Goal: Task Accomplishment & Management: Complete application form

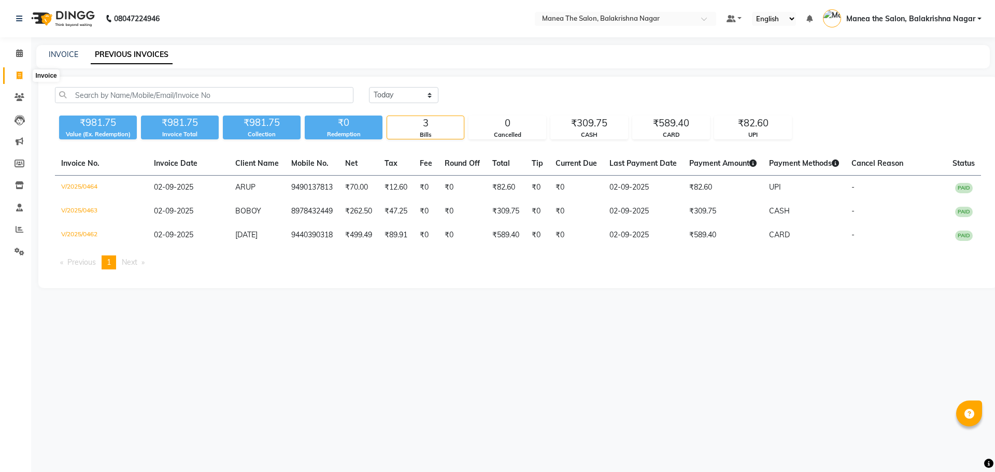
click at [18, 78] on icon at bounding box center [20, 76] width 6 height 8
select select "service"
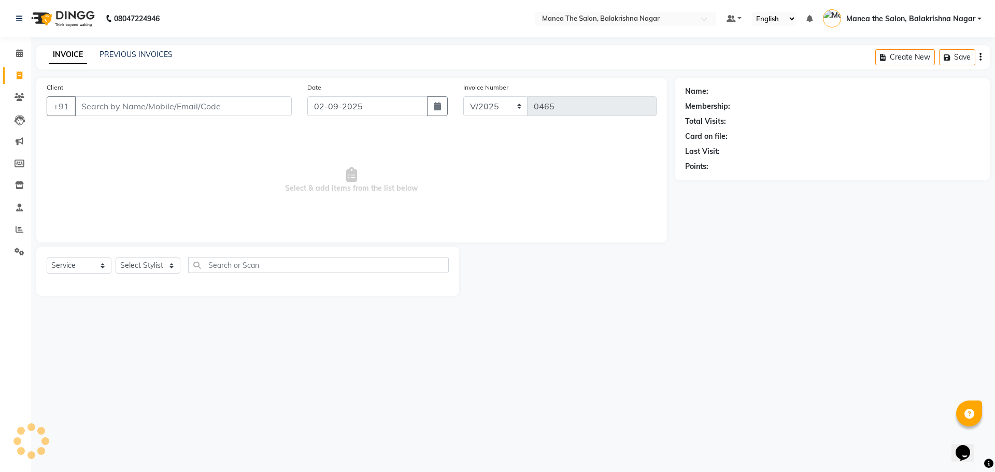
click at [82, 104] on input "Client" at bounding box center [183, 106] width 217 height 20
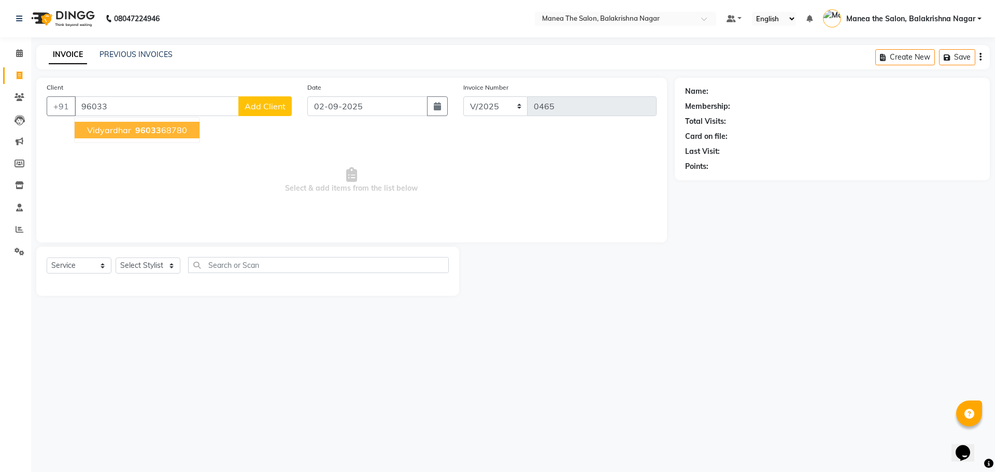
click at [147, 133] on span "96033" at bounding box center [148, 130] width 26 height 10
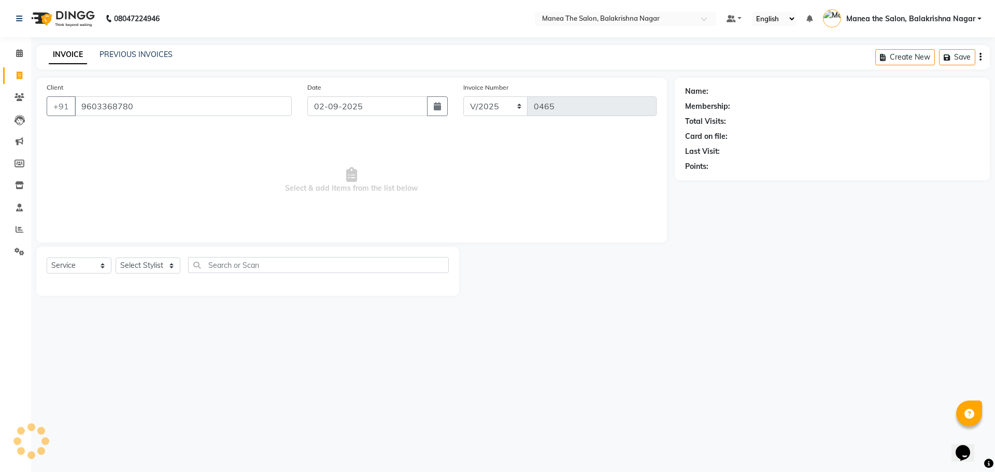
type input "9603368780"
select select "1: Object"
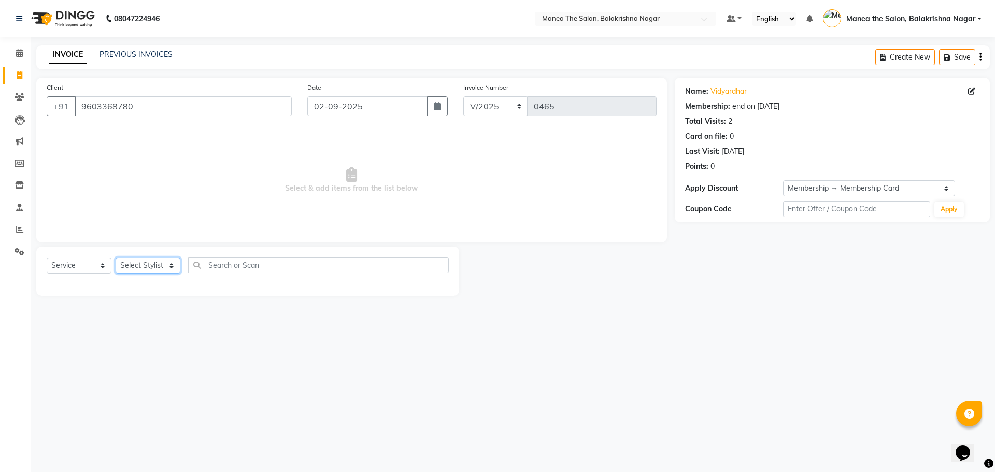
click at [171, 268] on select "Select Stylist [PERSON_NAME] [PERSON_NAME] [PERSON_NAME]" at bounding box center [148, 266] width 65 height 16
select select "77555"
click at [116, 258] on select "Select Stylist [PERSON_NAME] [PERSON_NAME] [PERSON_NAME]" at bounding box center [148, 266] width 65 height 16
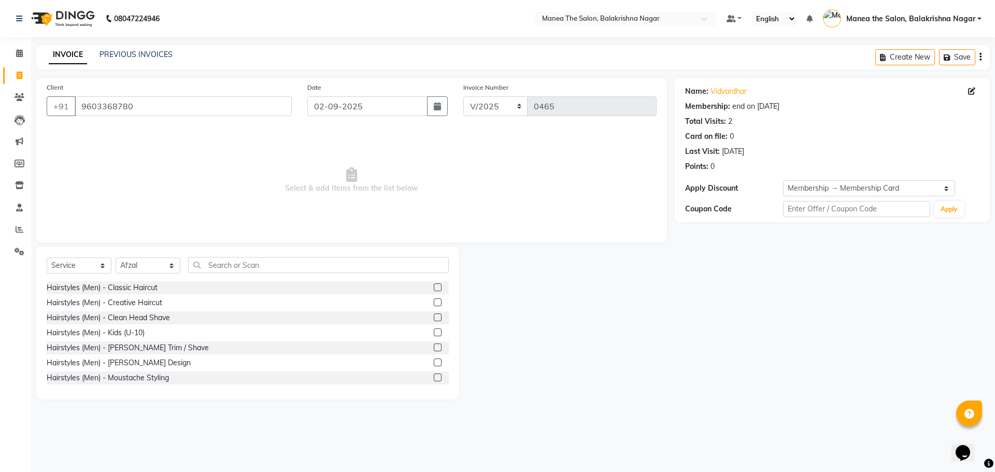
click at [434, 345] on label at bounding box center [438, 348] width 8 height 8
click at [434, 345] on input "checkbox" at bounding box center [437, 348] width 7 height 7
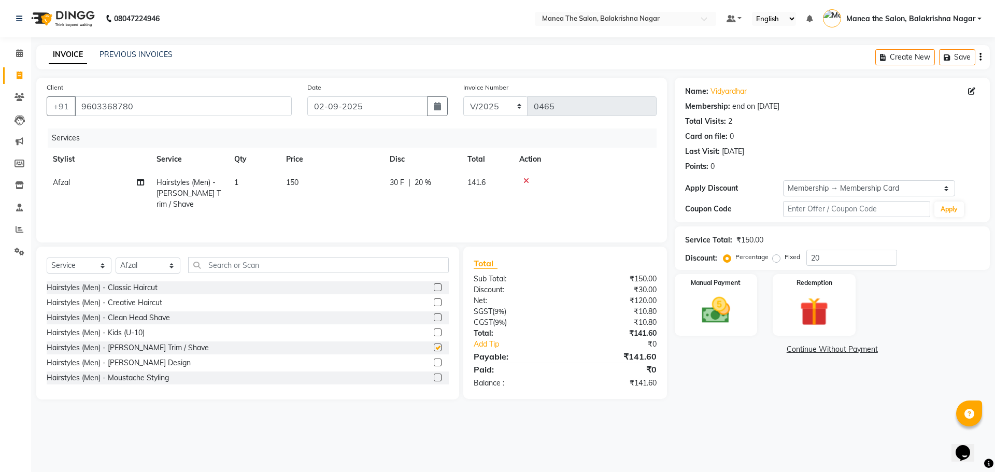
checkbox input "false"
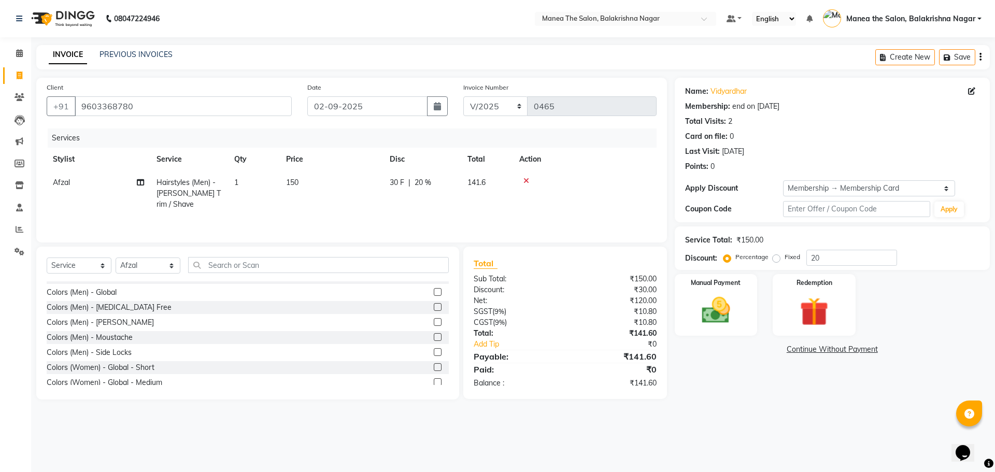
click at [434, 337] on label at bounding box center [438, 337] width 8 height 8
click at [434, 337] on input "checkbox" at bounding box center [437, 337] width 7 height 7
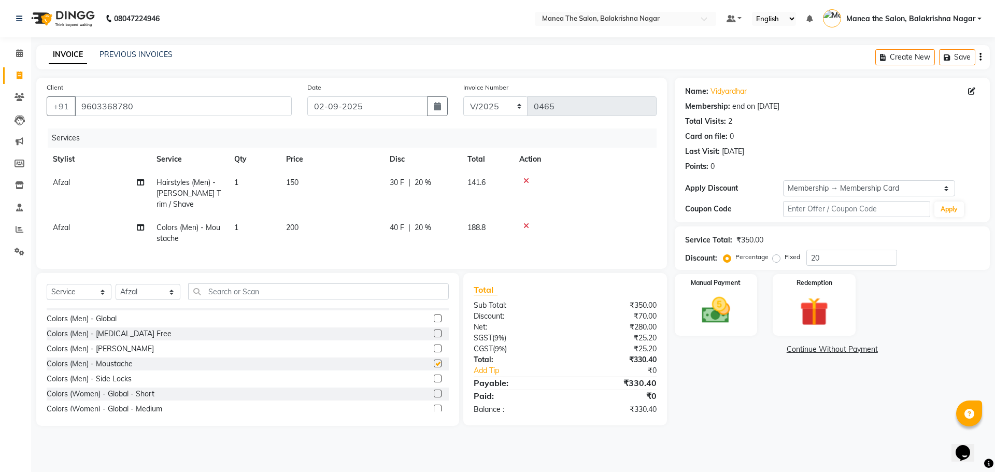
checkbox input "false"
click at [303, 175] on td "150" at bounding box center [332, 193] width 104 height 45
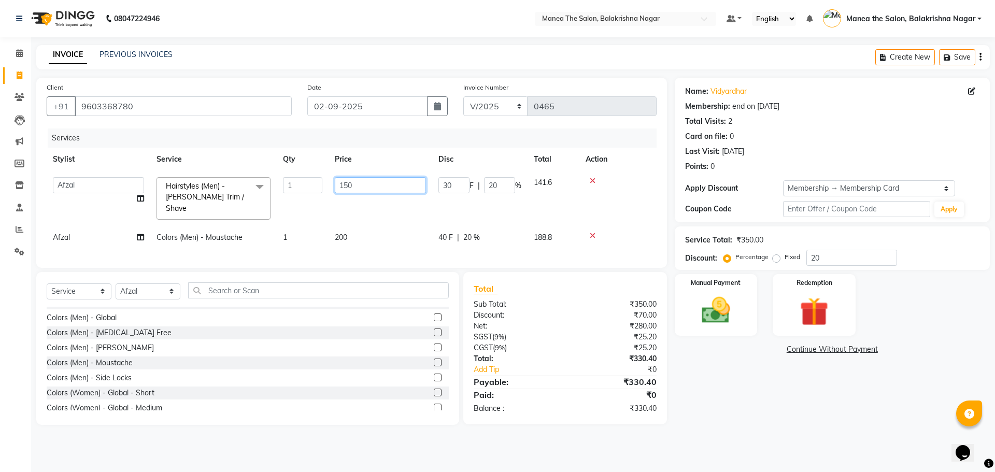
click at [355, 185] on input "150" at bounding box center [380, 185] width 91 height 16
type input "1"
type input "180"
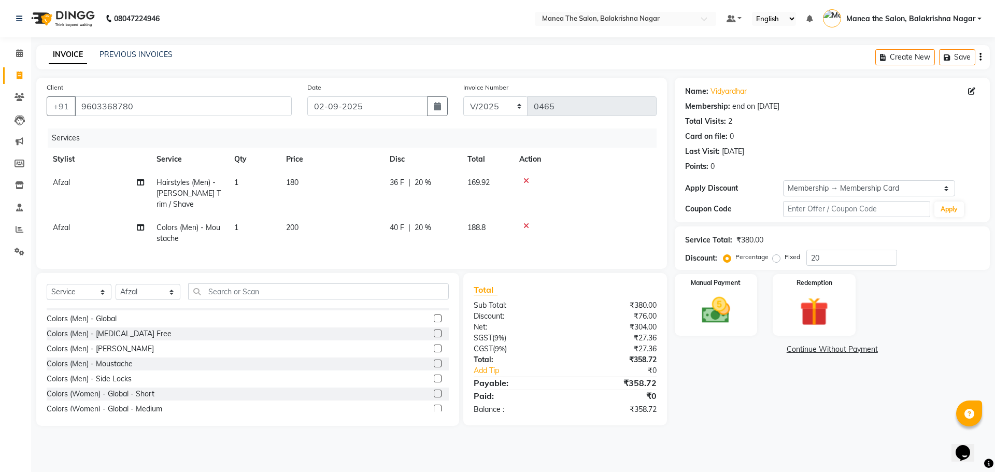
click at [739, 369] on div "Name: Vidyardhar Membership: end on [DATE] Total Visits: 2 Card on file: 0 Last…" at bounding box center [836, 252] width 323 height 348
click at [310, 217] on td "200" at bounding box center [332, 233] width 104 height 34
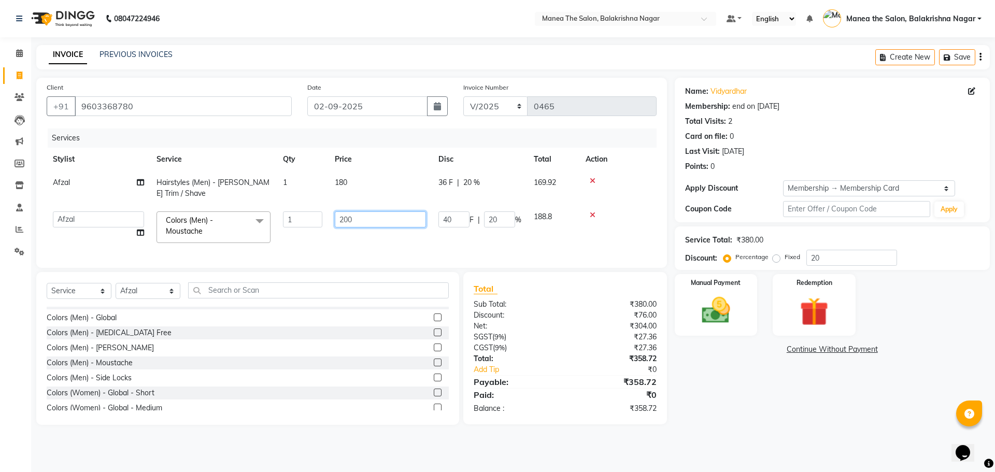
click at [354, 219] on input "200" at bounding box center [380, 219] width 91 height 16
type input "250"
click at [723, 397] on div "Name: Vidyardhar Membership: end on [DATE] Total Visits: 2 Card on file: 0 Last…" at bounding box center [836, 251] width 323 height 347
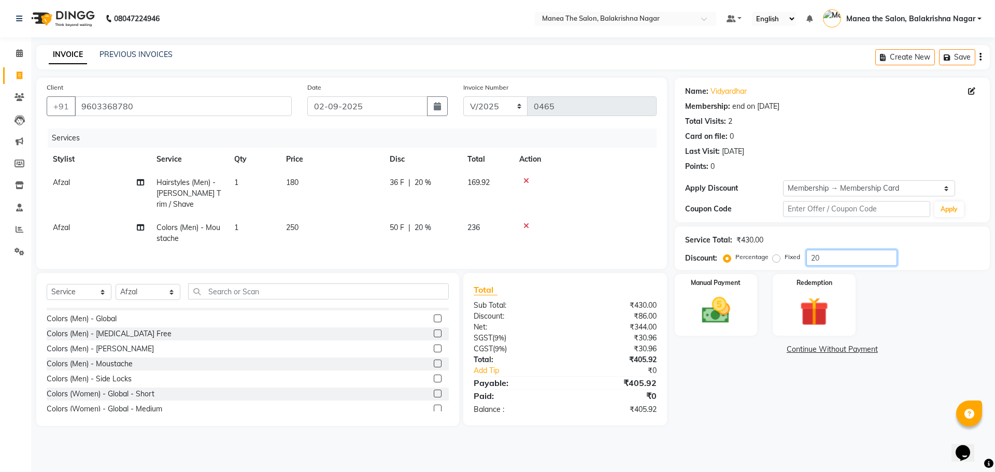
click at [824, 258] on input "20" at bounding box center [851, 258] width 91 height 16
type input "2"
type input "40"
click at [725, 382] on div "Name: Vidyardhar Membership: end on [DATE] Total Visits: 2 Card on file: 0 Last…" at bounding box center [836, 252] width 323 height 348
click at [716, 293] on div "Manual Payment" at bounding box center [716, 305] width 86 height 64
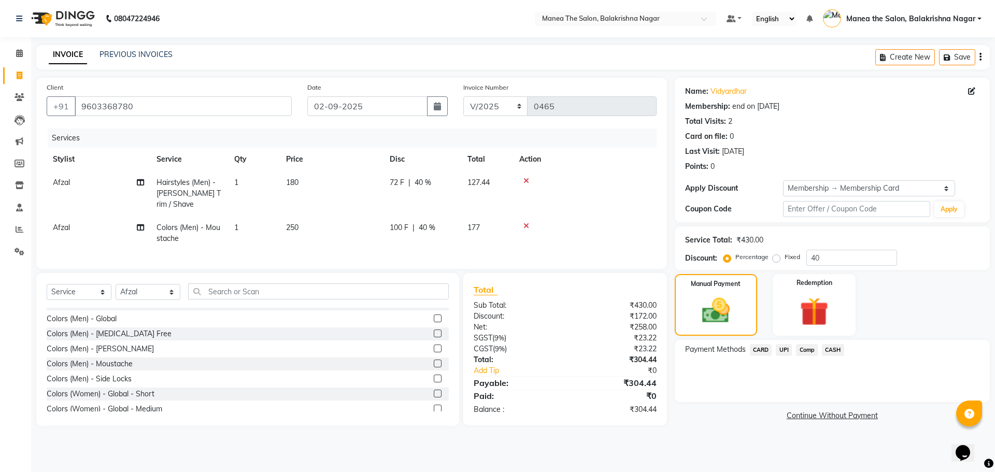
click at [786, 349] on span "UPI" at bounding box center [784, 350] width 16 height 12
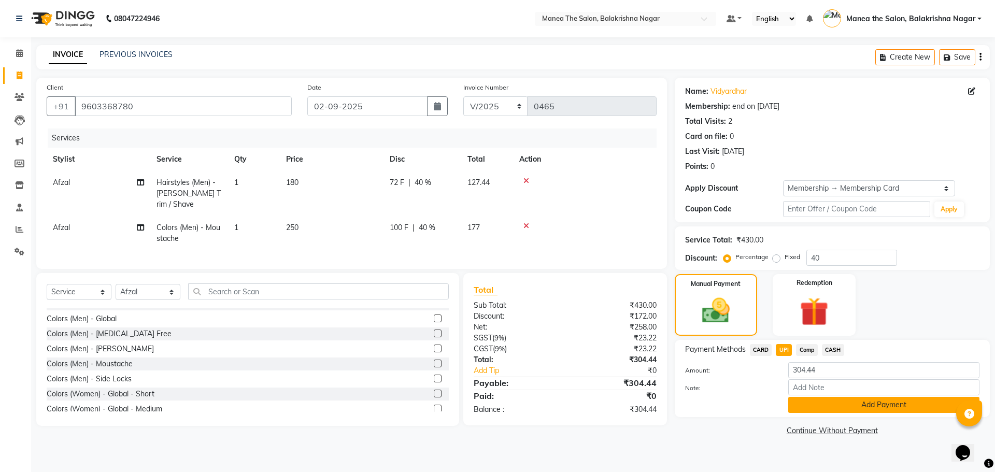
click at [838, 410] on button "Add Payment" at bounding box center [883, 405] width 191 height 16
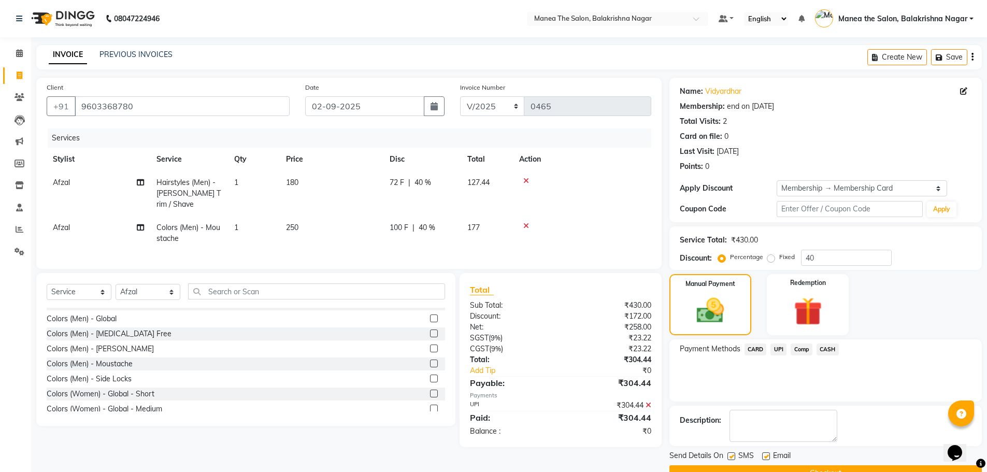
click at [844, 468] on button "Checkout" at bounding box center [825, 473] width 312 height 16
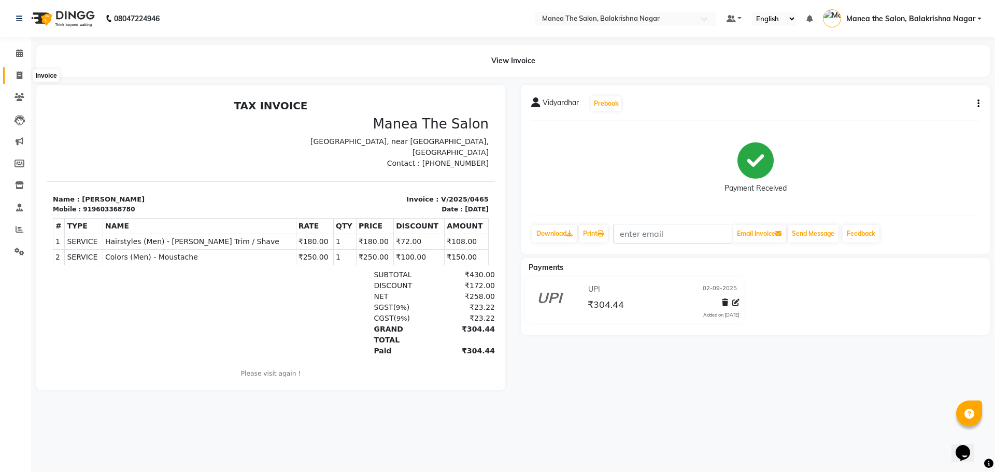
click at [15, 73] on span at bounding box center [19, 76] width 18 height 12
select select "service"
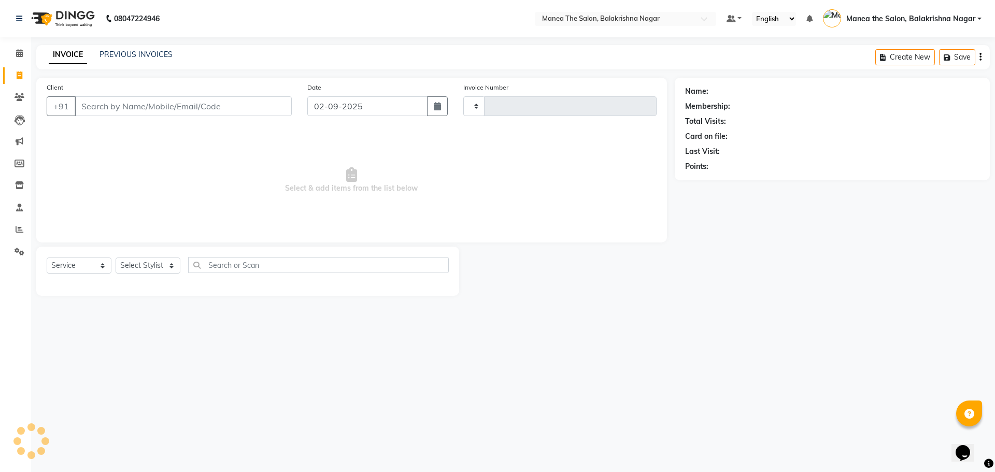
type input "0466"
select select "8200"
click at [119, 116] on input "Client" at bounding box center [183, 106] width 217 height 20
click at [122, 100] on input "Client" at bounding box center [183, 106] width 217 height 20
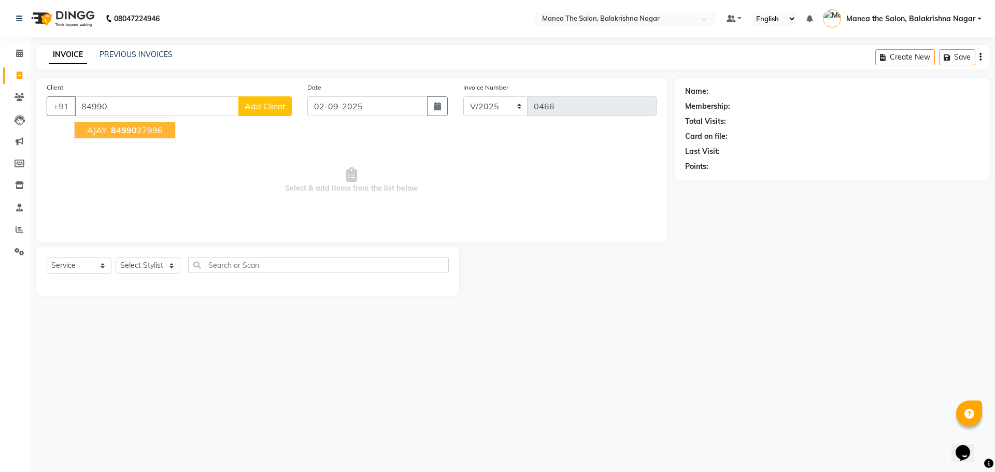
click at [107, 130] on button "AJAY 84990 27996" at bounding box center [125, 130] width 101 height 17
type input "8499027996"
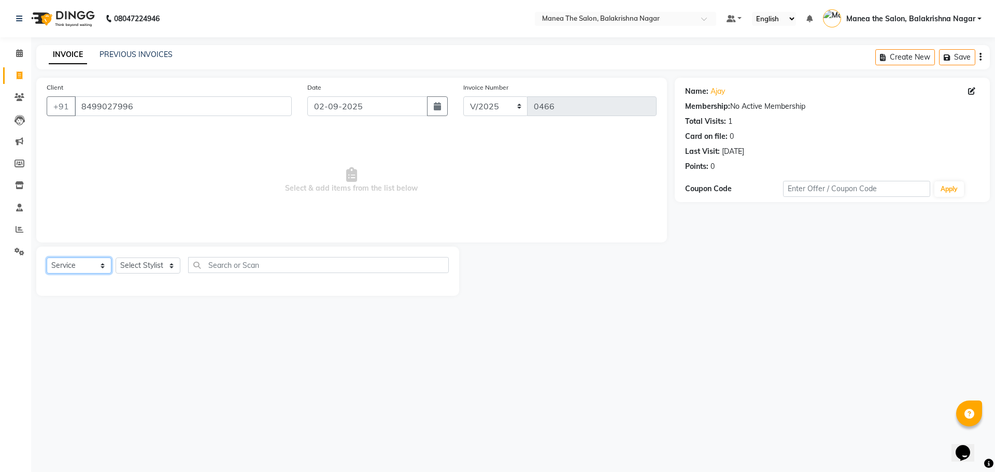
click at [78, 268] on select "Select Service Product Membership Package Voucher Prepaid Gift Card" at bounding box center [79, 266] width 65 height 16
click at [47, 258] on select "Select Service Product Membership Package Voucher Prepaid Gift Card" at bounding box center [79, 266] width 65 height 16
click at [160, 261] on select "Select Stylist [PERSON_NAME] [PERSON_NAME] [PERSON_NAME]" at bounding box center [148, 266] width 65 height 16
select select "77553"
click at [116, 258] on select "Select Stylist [PERSON_NAME] [PERSON_NAME] [PERSON_NAME]" at bounding box center [148, 266] width 65 height 16
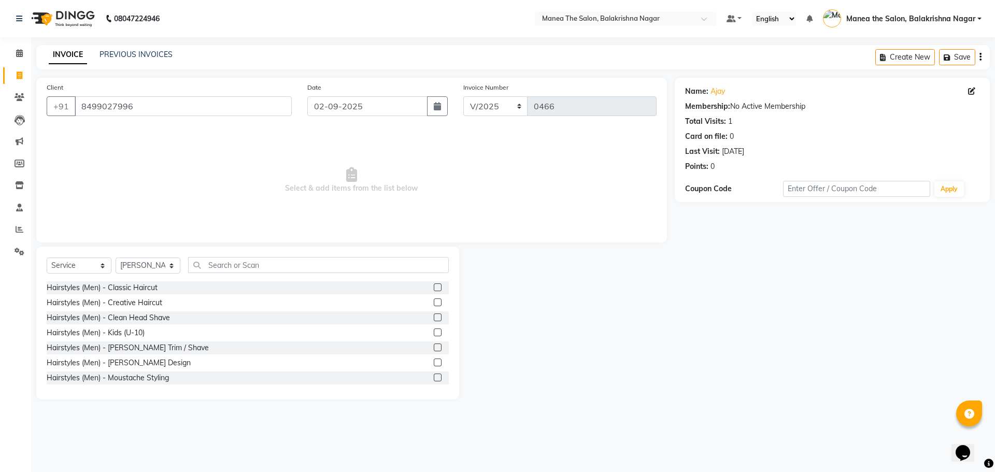
click at [195, 329] on div "Hairstyles (Men) - Kids (U-10)" at bounding box center [248, 332] width 402 height 13
click at [106, 329] on div "Hairstyles (Men) - Kids (U-10)" at bounding box center [96, 332] width 98 height 11
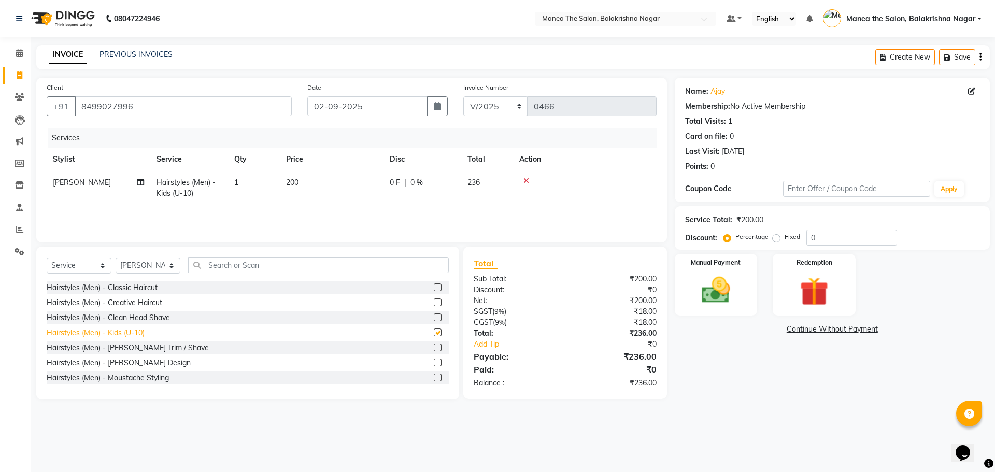
checkbox input "false"
click at [128, 362] on div "Hairstyles (Men) - [PERSON_NAME] Design" at bounding box center [119, 363] width 144 height 11
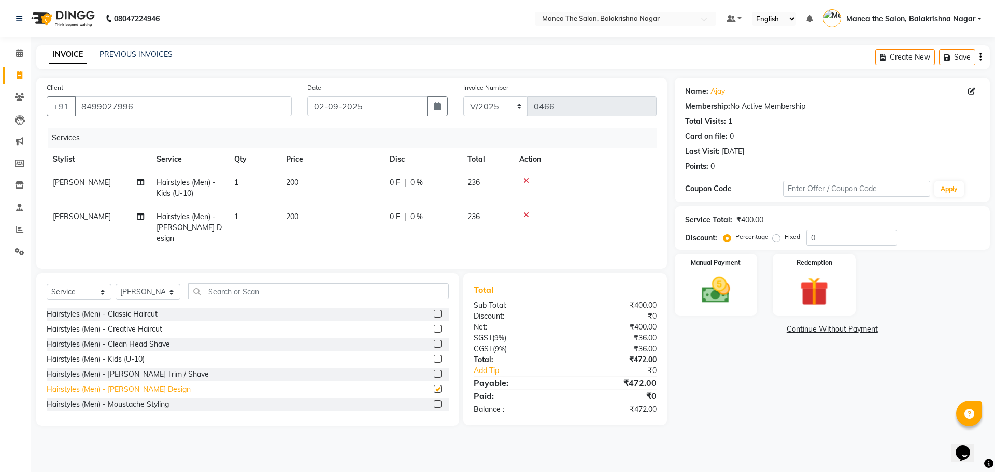
checkbox input "false"
click at [311, 176] on td "200" at bounding box center [332, 188] width 104 height 34
select select "77553"
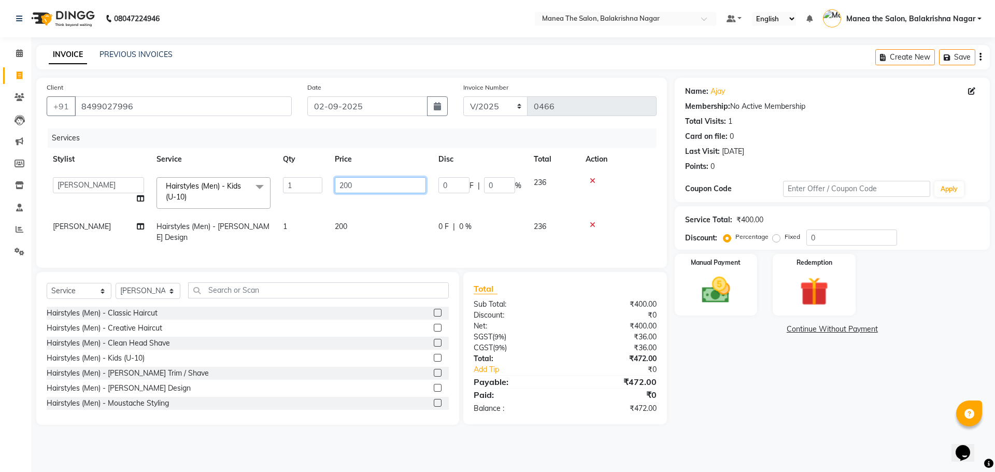
click at [359, 186] on input "200" at bounding box center [380, 185] width 91 height 16
type input "2"
type input "350"
click at [357, 220] on td "200" at bounding box center [381, 232] width 104 height 34
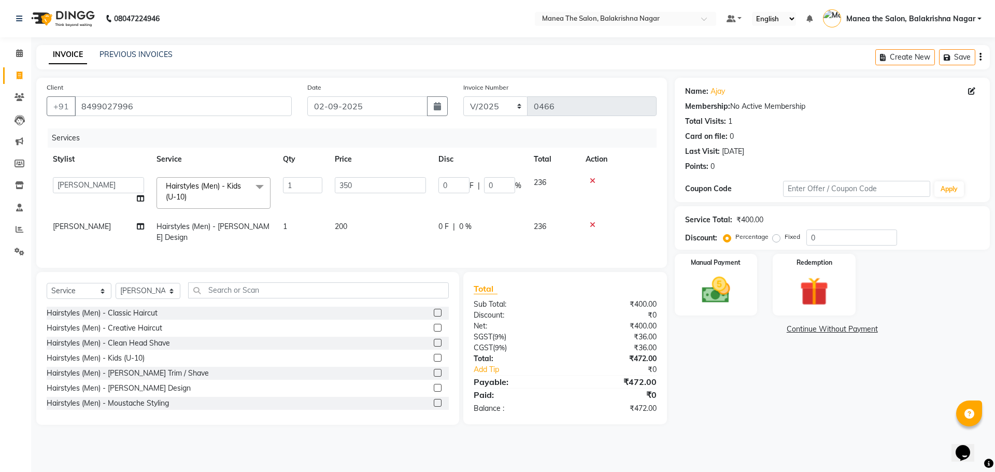
select select "77553"
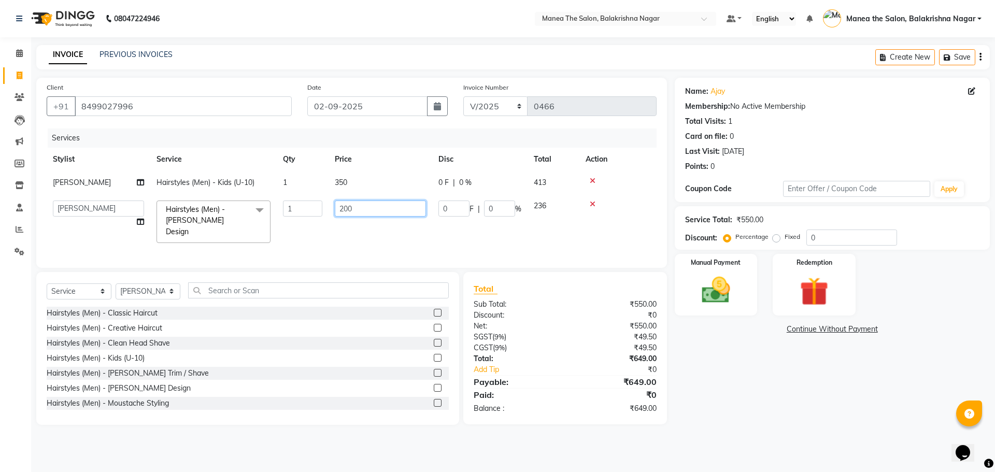
click at [367, 212] on input "200" at bounding box center [380, 209] width 91 height 16
type input "2"
type input "250"
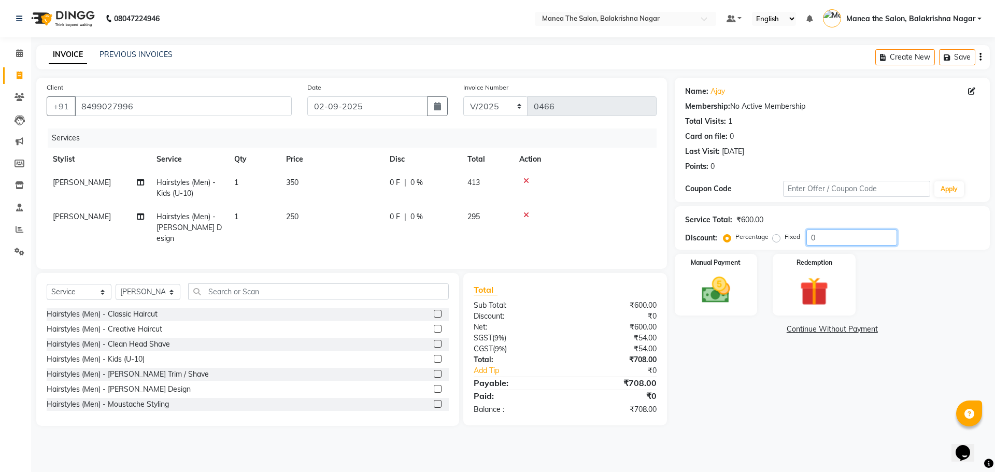
click at [834, 237] on input "0" at bounding box center [851, 238] width 91 height 16
click at [722, 276] on img at bounding box center [716, 290] width 48 height 34
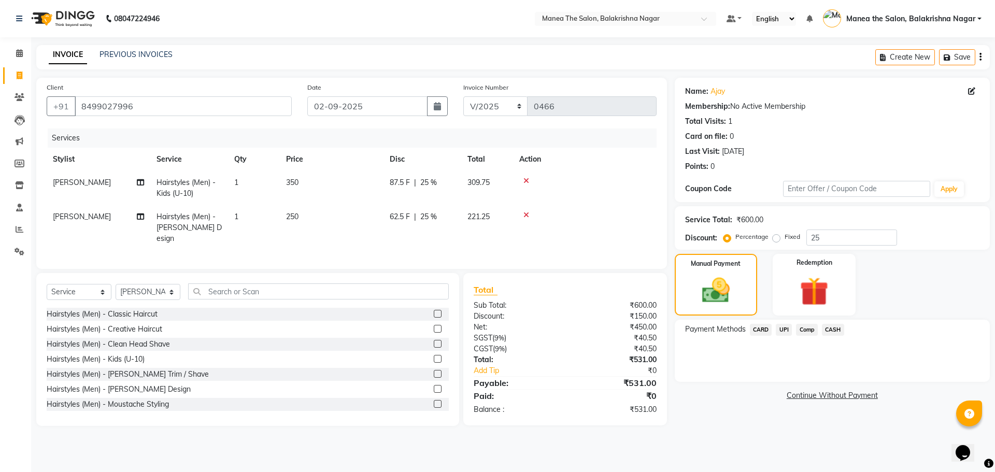
click at [782, 328] on span "UPI" at bounding box center [784, 330] width 16 height 12
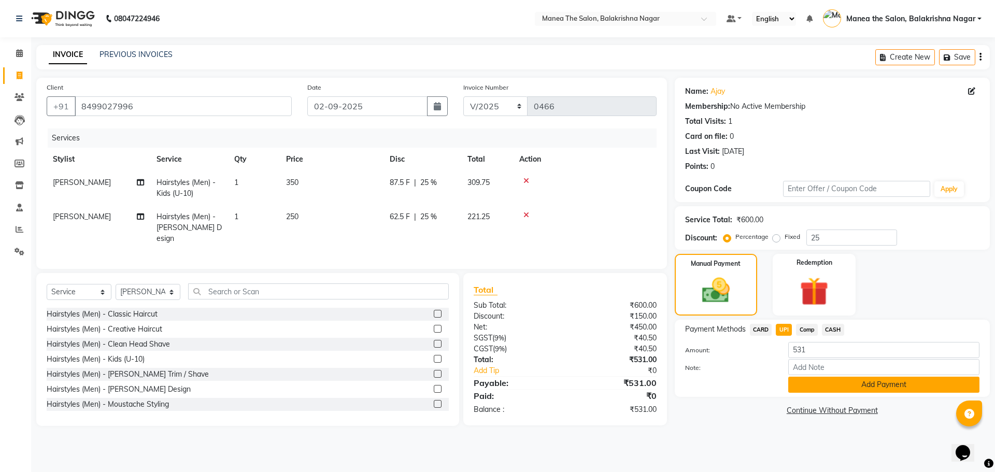
click at [864, 384] on button "Add Payment" at bounding box center [883, 385] width 191 height 16
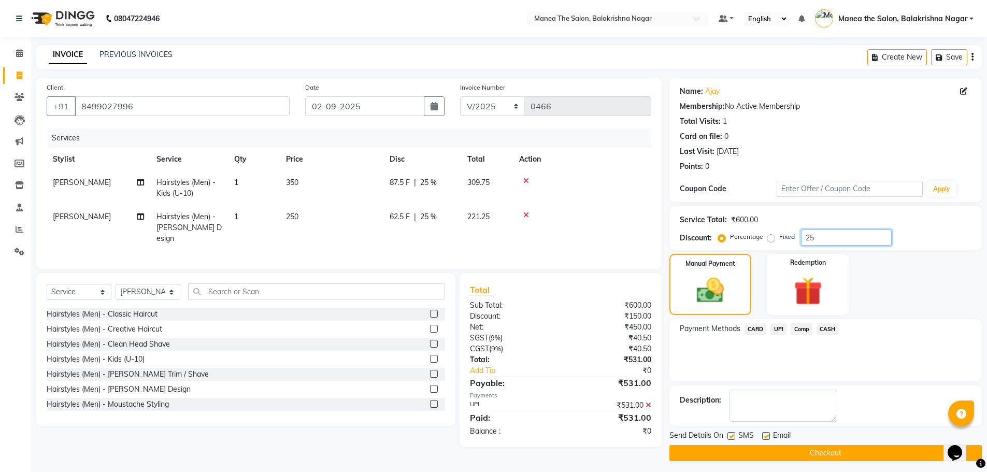
click at [829, 244] on input "25" at bounding box center [846, 238] width 91 height 16
type input "2"
click at [651, 402] on icon at bounding box center [649, 405] width 6 height 7
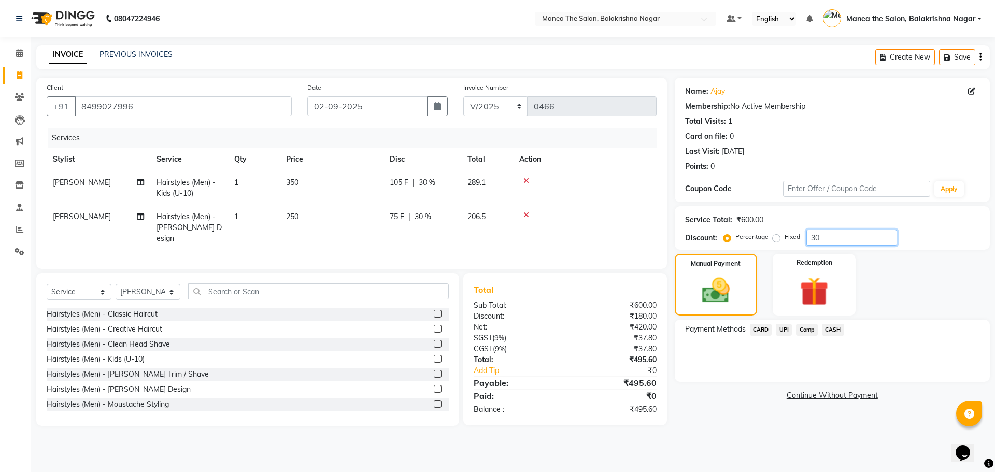
click at [843, 243] on input "30" at bounding box center [851, 238] width 91 height 16
type input "3"
type input "25"
click at [785, 330] on span "UPI" at bounding box center [784, 330] width 16 height 12
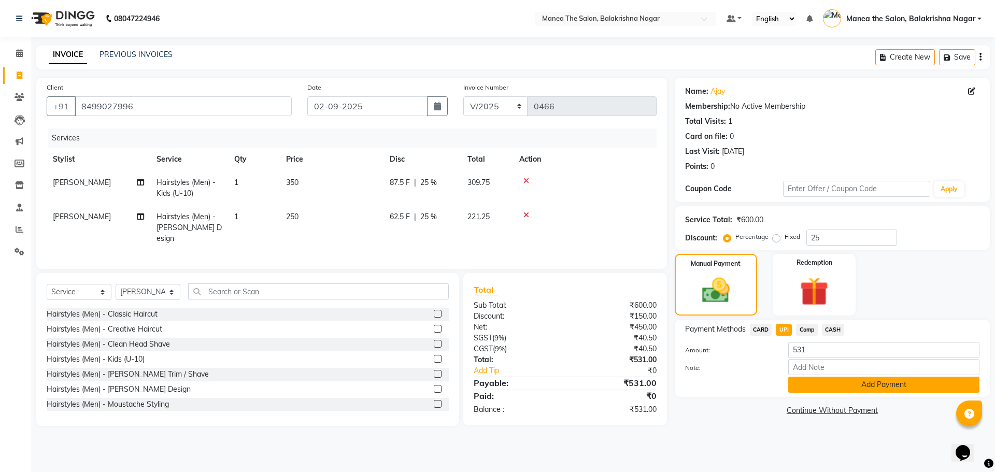
click at [858, 381] on button "Add Payment" at bounding box center [883, 385] width 191 height 16
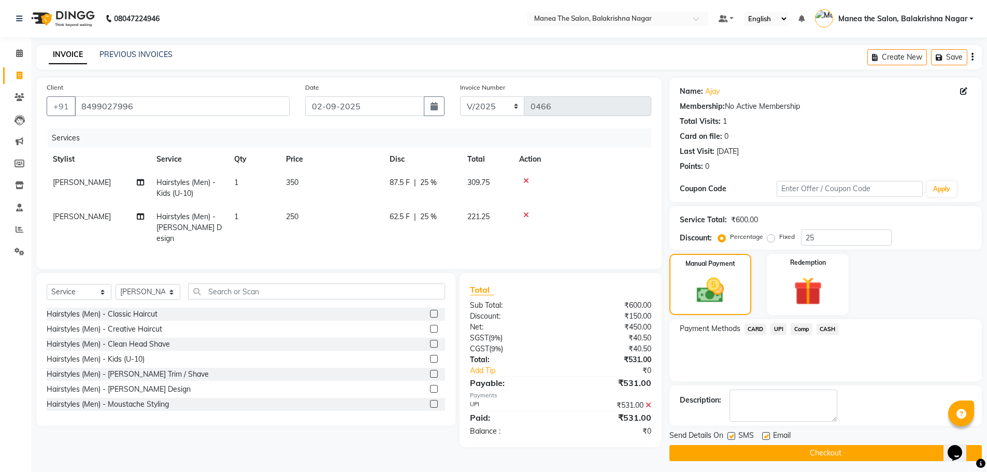
click at [845, 452] on button "Checkout" at bounding box center [825, 453] width 312 height 16
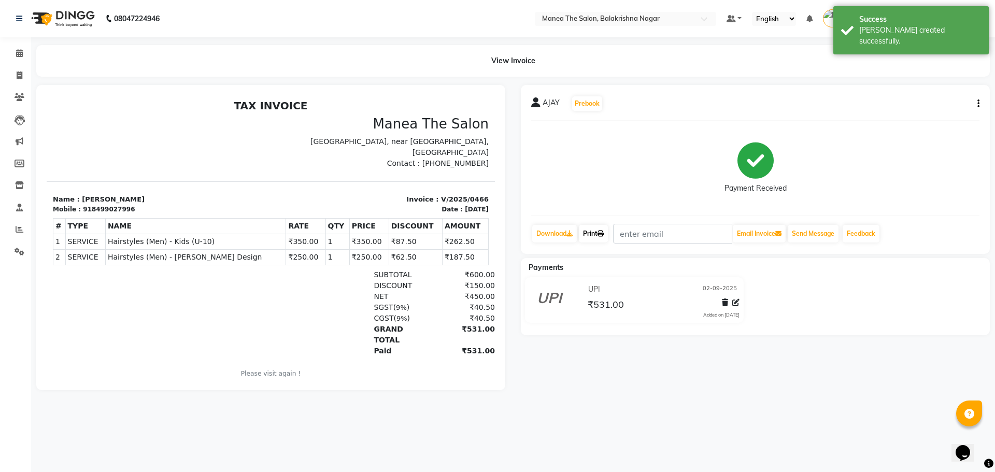
click at [601, 231] on link "Print" at bounding box center [593, 234] width 29 height 18
